Goal: Check status: Check status

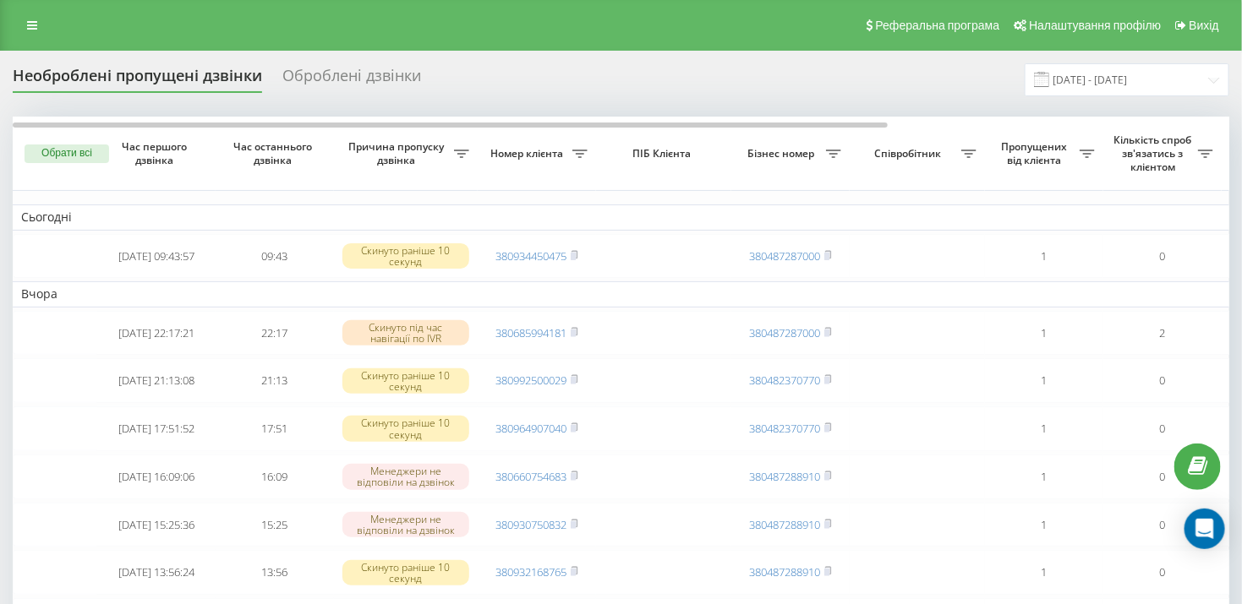
click at [329, 70] on div "Оброблені дзвінки" at bounding box center [351, 80] width 139 height 26
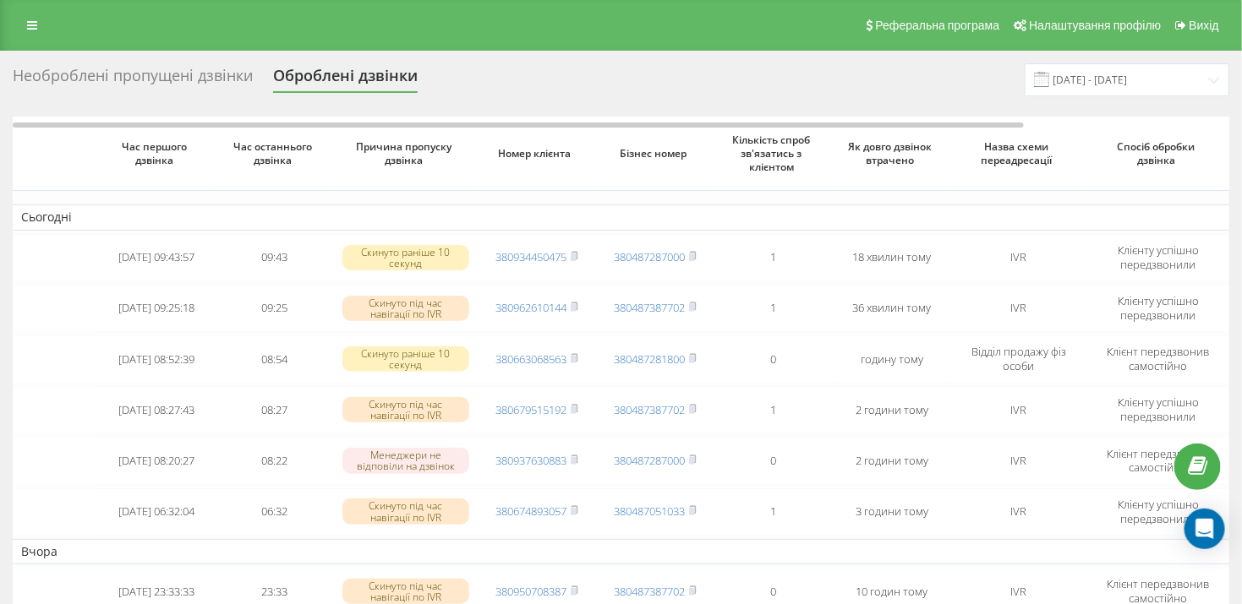
click at [149, 83] on div "Необроблені пропущені дзвінки" at bounding box center [133, 80] width 240 height 26
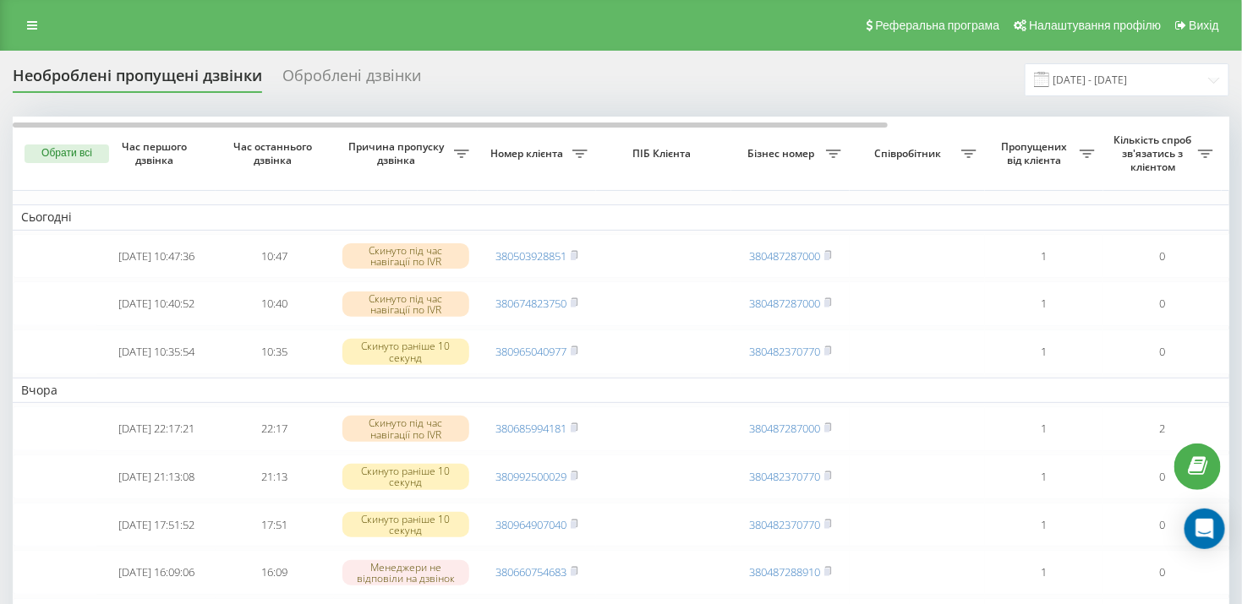
click at [328, 83] on div "Оброблені дзвінки" at bounding box center [351, 80] width 139 height 26
